Goal: Information Seeking & Learning: Learn about a topic

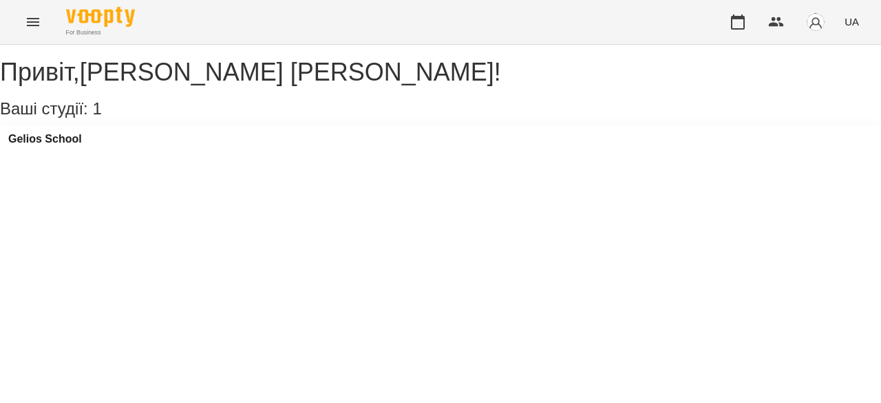
click at [28, 24] on icon "Menu" at bounding box center [33, 22] width 17 height 17
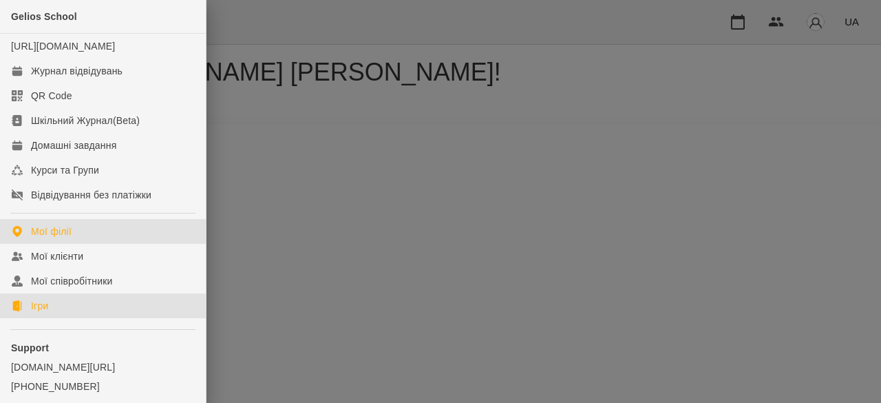
click at [43, 312] on div "Ігри" at bounding box center [39, 306] width 17 height 14
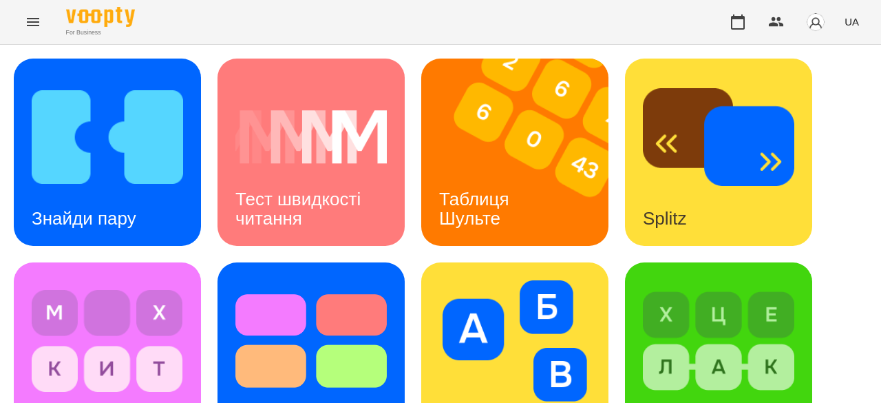
scroll to position [551, 0]
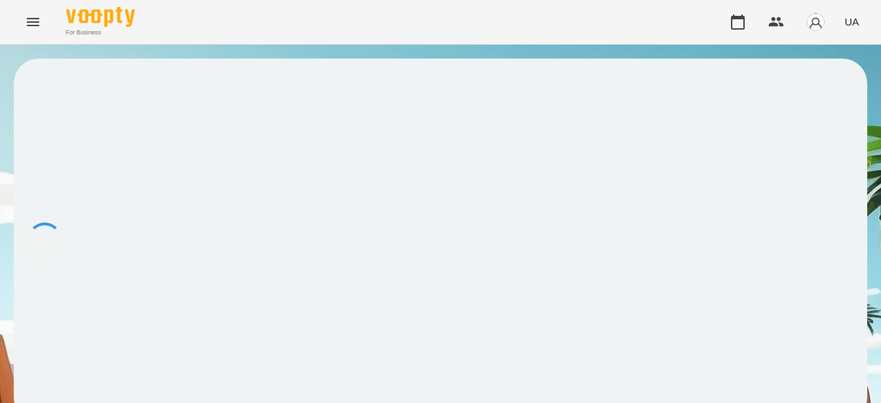
scroll to position [1, 0]
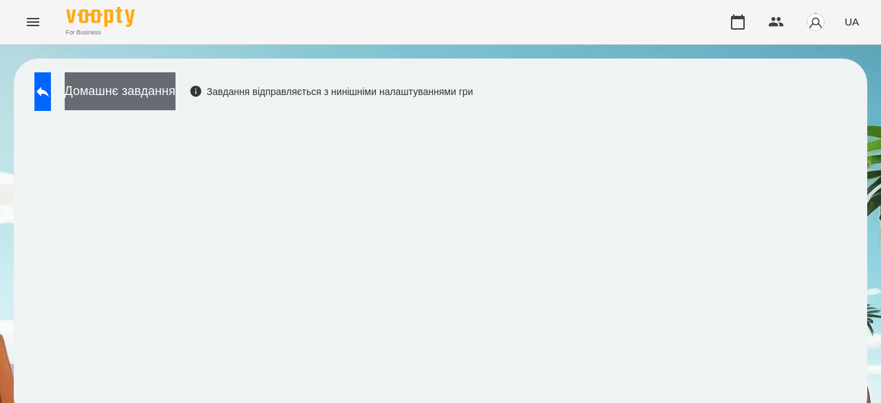
click at [173, 90] on button "Домашнє завдання" at bounding box center [120, 91] width 111 height 38
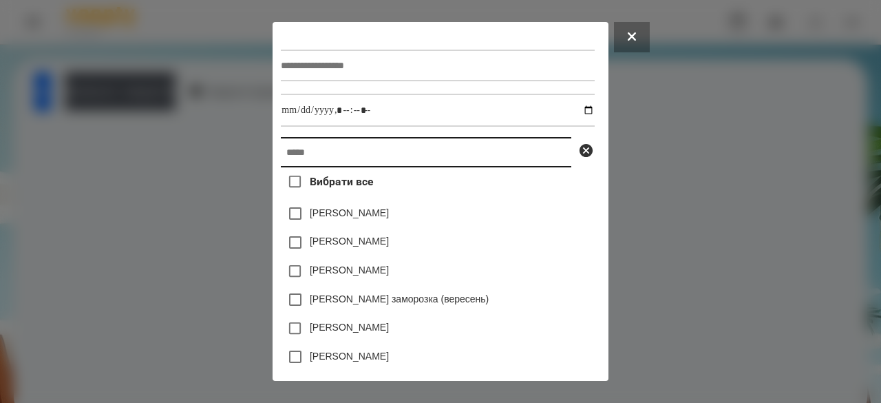
click at [286, 147] on input "text" at bounding box center [426, 152] width 290 height 30
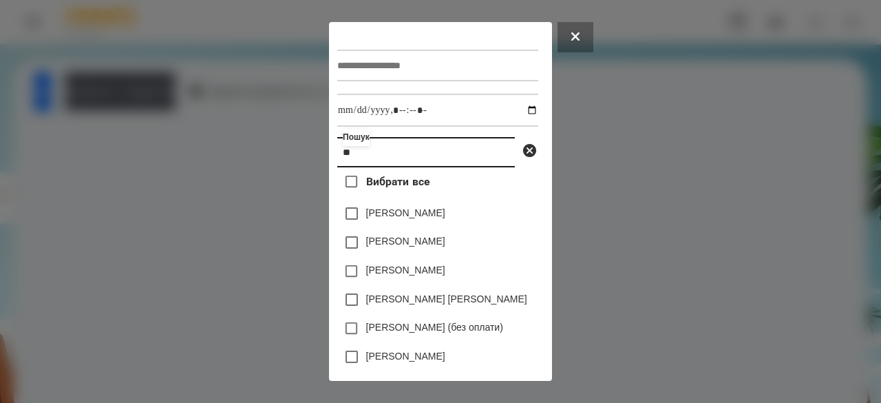
type input "*"
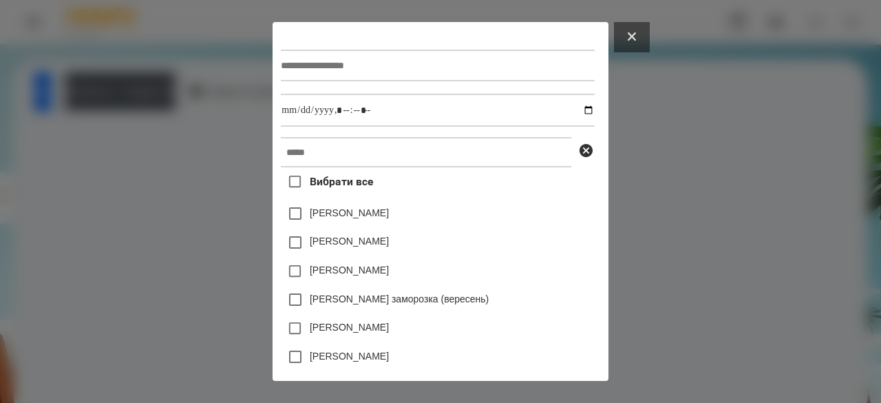
click at [636, 37] on icon at bounding box center [632, 36] width 8 height 8
